Goal: Check status: Check status

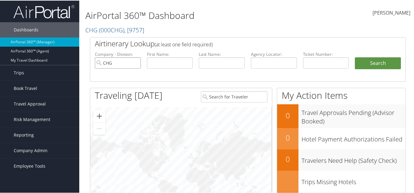
drag, startPoint x: 139, startPoint y: 62, endPoint x: 127, endPoint y: 64, distance: 12.6
click at [139, 62] on input "CHG" at bounding box center [118, 62] width 46 height 11
click at [149, 60] on input "text" at bounding box center [170, 62] width 46 height 11
paste input "[PERSON_NAME]"
type input "[PERSON_NAME]"
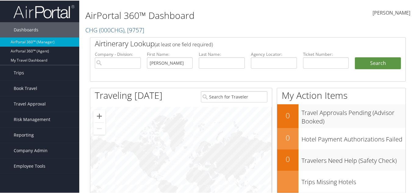
click at [230, 68] on li "Last Name:" at bounding box center [222, 65] width 52 height 28
click at [230, 67] on input "text" at bounding box center [222, 62] width 46 height 11
paste input "Bayoumi"
type input "Bayoumi"
click at [372, 66] on button "Search" at bounding box center [378, 63] width 46 height 12
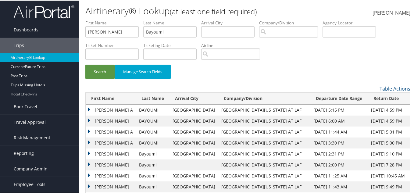
click at [226, 106] on td "[GEOGRAPHIC_DATA][US_STATE] AT LAF" at bounding box center [264, 109] width 92 height 11
click at [225, 109] on td "[GEOGRAPHIC_DATA][US_STATE] AT LAF" at bounding box center [264, 109] width 92 height 11
click at [256, 110] on td "[GEOGRAPHIC_DATA][US_STATE] AT LAF" at bounding box center [264, 109] width 92 height 11
click at [253, 110] on td "[GEOGRAPHIC_DATA][US_STATE] AT LAF" at bounding box center [264, 109] width 92 height 11
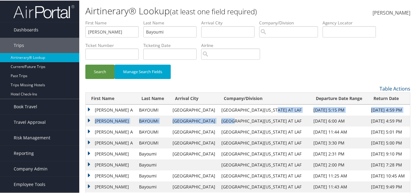
drag, startPoint x: 261, startPoint y: 110, endPoint x: 244, endPoint y: 112, distance: 16.9
click at [221, 115] on tbody "[PERSON_NAME] [GEOGRAPHIC_DATA][US_STATE] AT LAF [DATE] 5:15 PM [DATE] 4:59 PM …" at bounding box center [248, 159] width 325 height 110
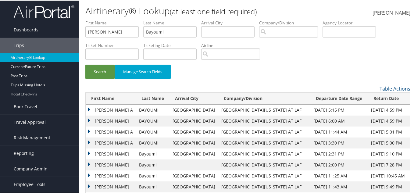
click at [259, 112] on td "[GEOGRAPHIC_DATA][US_STATE] AT LAF" at bounding box center [264, 109] width 92 height 11
drag, startPoint x: 266, startPoint y: 111, endPoint x: 210, endPoint y: 112, distance: 56.7
click at [218, 112] on td "[GEOGRAPHIC_DATA][US_STATE] AT LAF" at bounding box center [264, 109] width 92 height 11
copy td "[GEOGRAPHIC_DATA][US_STATE] AT LAF"
